Goal: Navigation & Orientation: Find specific page/section

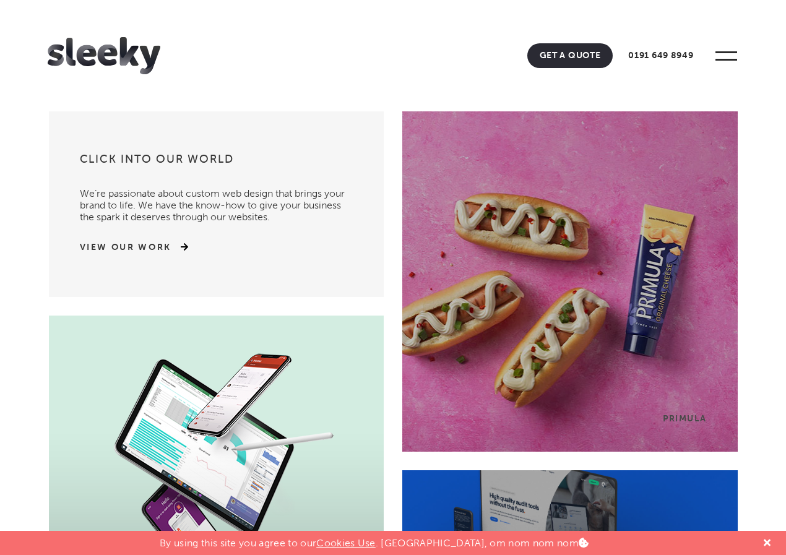
drag, startPoint x: 786, startPoint y: 43, endPoint x: 791, endPoint y: 66, distance: 24.0
click at [684, 54] on link "0191 649 8949" at bounding box center [661, 55] width 90 height 25
click at [719, 62] on span at bounding box center [727, 56] width 34 height 34
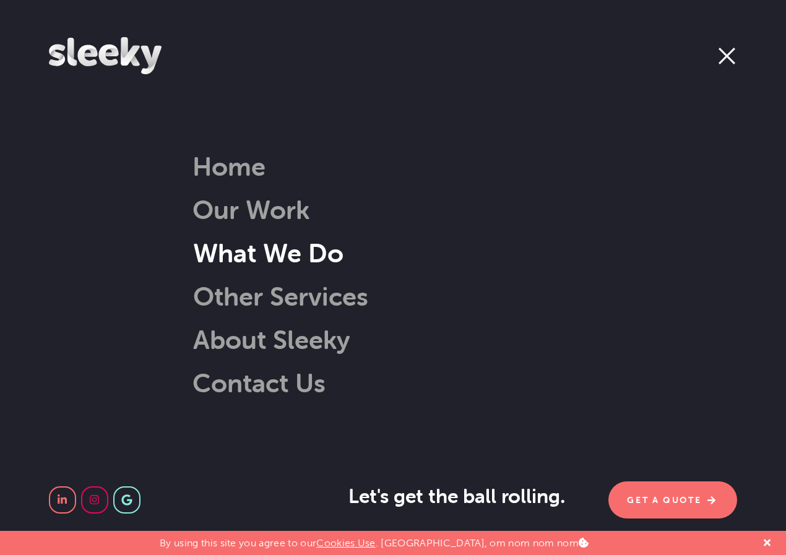
click at [243, 251] on link "What We Do" at bounding box center [253, 253] width 182 height 32
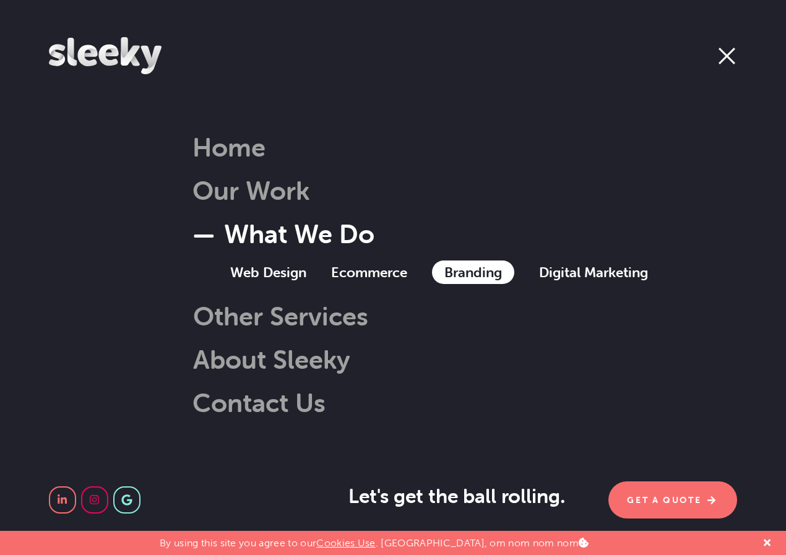
click at [468, 277] on link "Branding" at bounding box center [473, 273] width 82 height 24
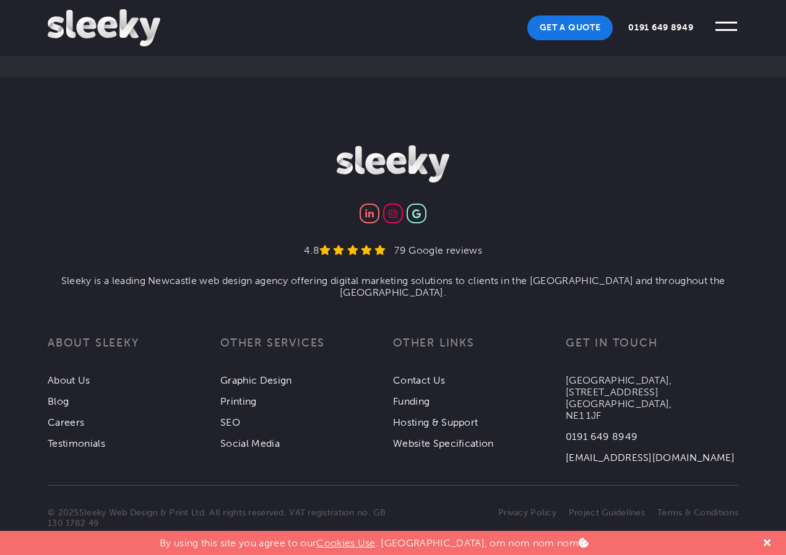
scroll to position [2655, 0]
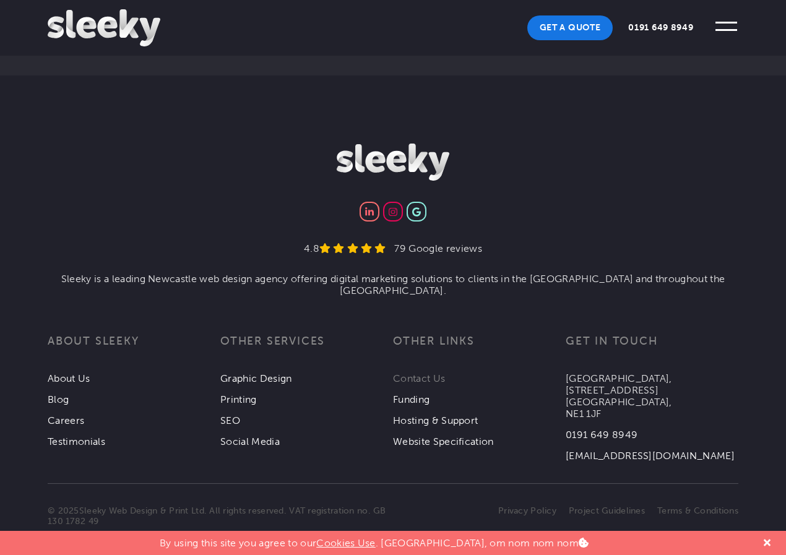
click at [424, 373] on link "Contact Us" at bounding box center [419, 379] width 52 height 12
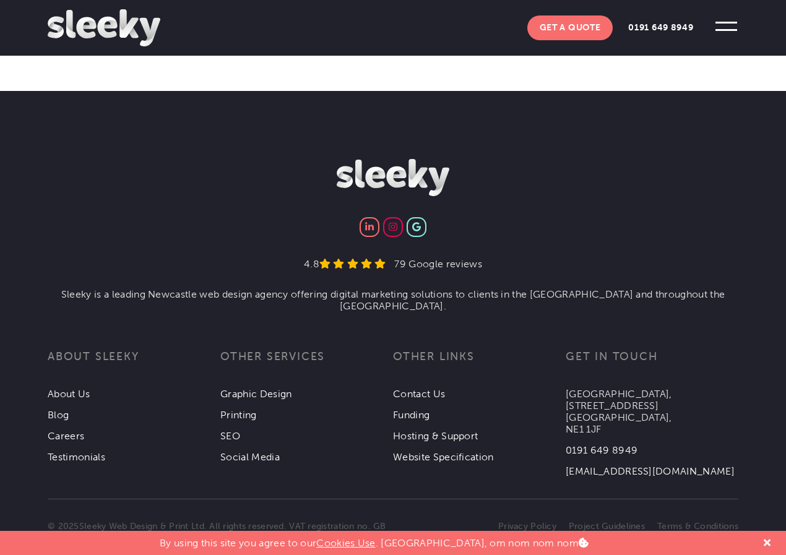
scroll to position [1864, 0]
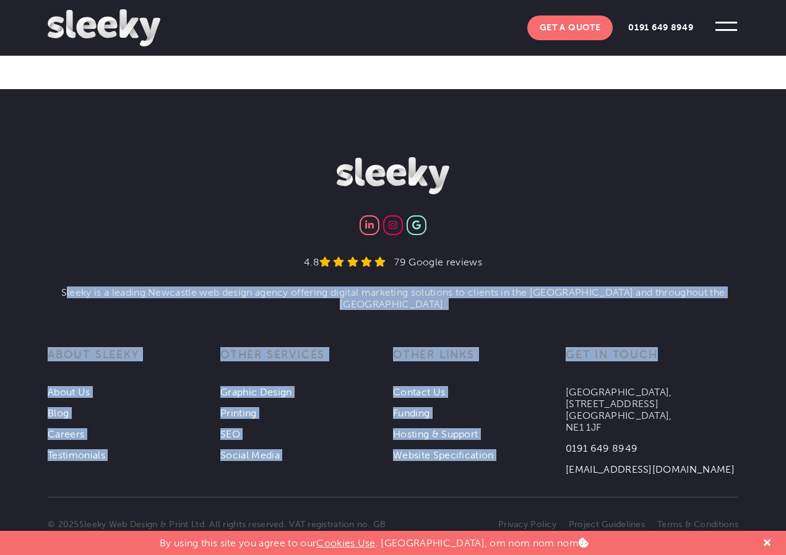
drag, startPoint x: 79, startPoint y: 273, endPoint x: 668, endPoint y: 287, distance: 589.7
click at [696, 157] on div "4.8 79 Google reviews Sleeky is a leading Newcastle web design agency offering …" at bounding box center [393, 157] width 691 height 0
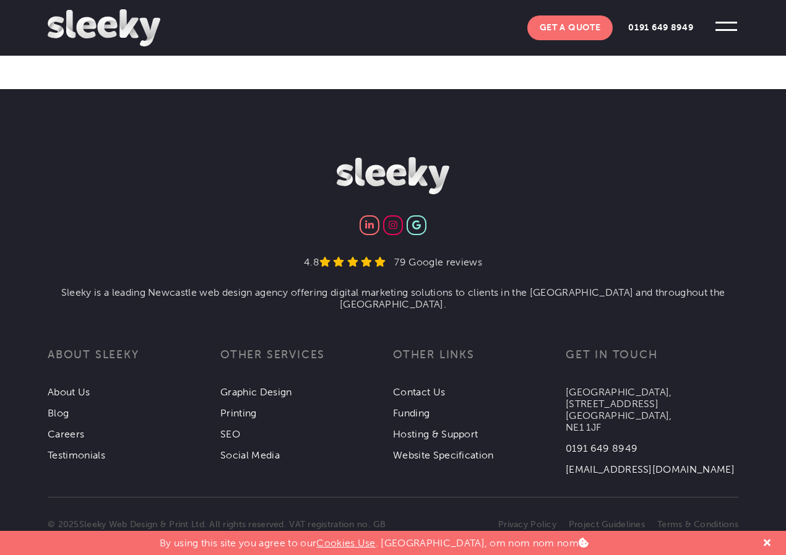
click at [568, 267] on li "4.8 79 Google reviews" at bounding box center [393, 271] width 691 height 30
click at [567, 287] on li "Sleeky is a leading Newcastle web design agency offering digital marketing solu…" at bounding box center [393, 299] width 691 height 24
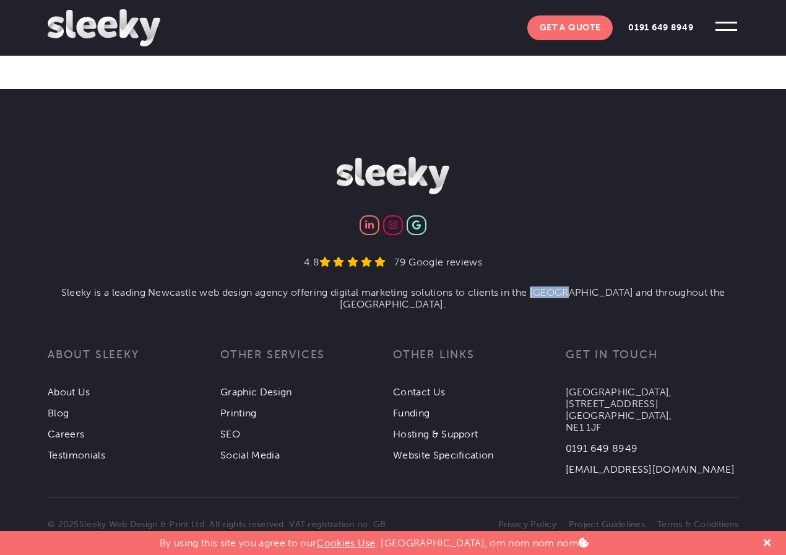
click at [567, 287] on li "Sleeky is a leading Newcastle web design agency offering digital marketing solu…" at bounding box center [393, 299] width 691 height 24
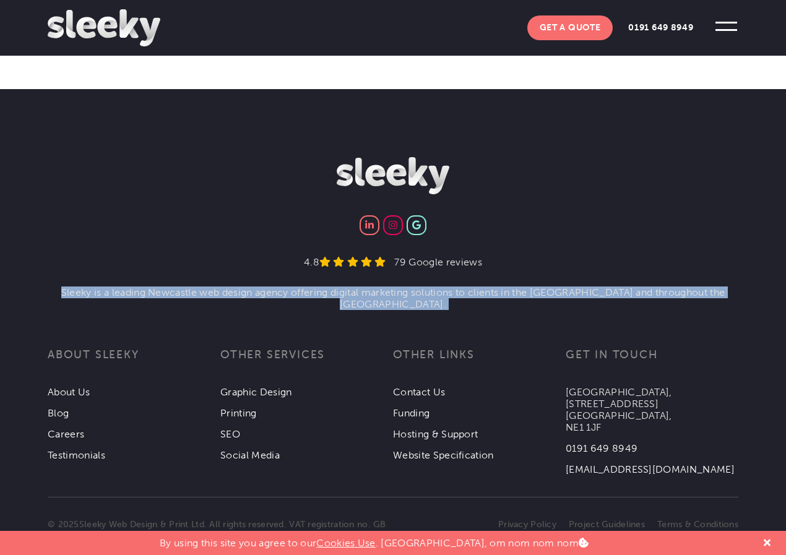
click at [567, 287] on li "Sleeky is a leading Newcastle web design agency offering digital marketing solu…" at bounding box center [393, 299] width 691 height 24
click at [565, 287] on li "Sleeky is a leading Newcastle web design agency offering digital marketing solu…" at bounding box center [393, 299] width 691 height 24
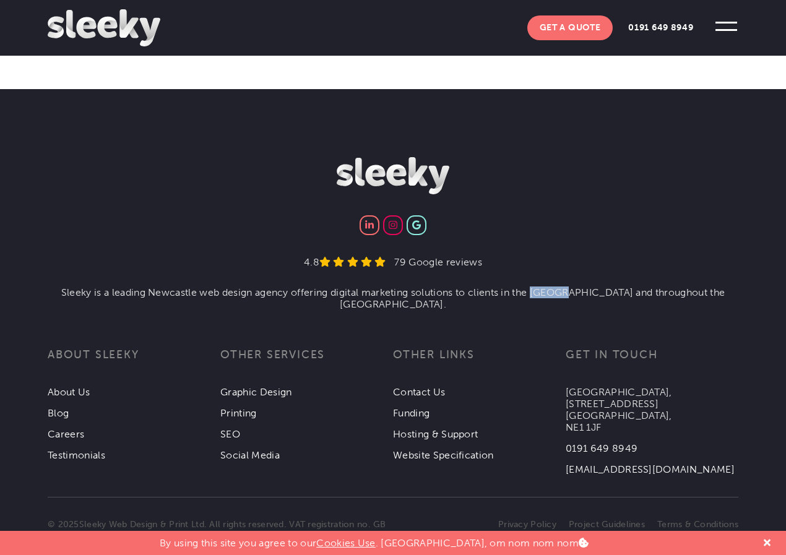
click at [565, 287] on li "Sleeky is a leading Newcastle web design agency offering digital marketing solu…" at bounding box center [393, 299] width 691 height 24
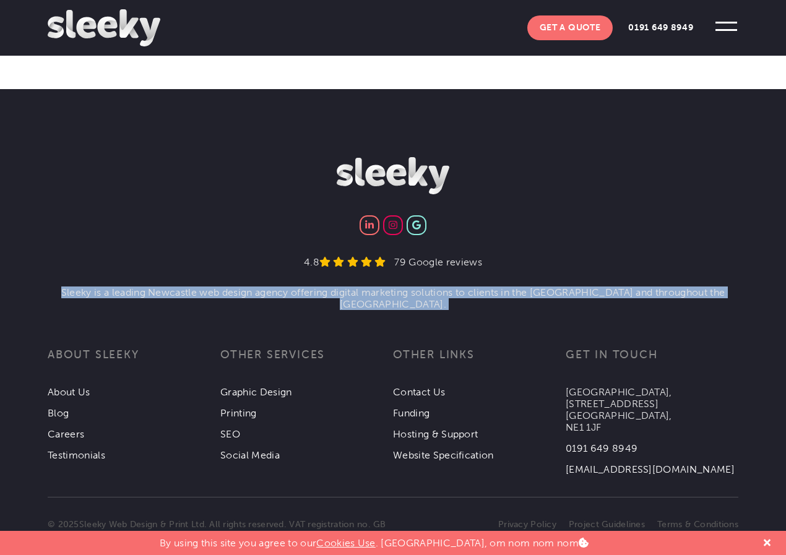
click at [565, 287] on li "Sleeky is a leading Newcastle web design agency offering digital marketing solu…" at bounding box center [393, 299] width 691 height 24
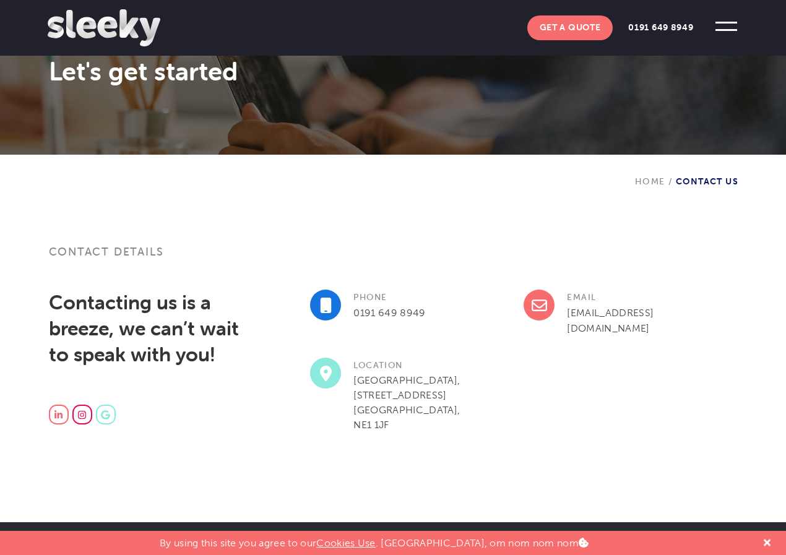
scroll to position [0, 0]
